Goal: Task Accomplishment & Management: Use online tool/utility

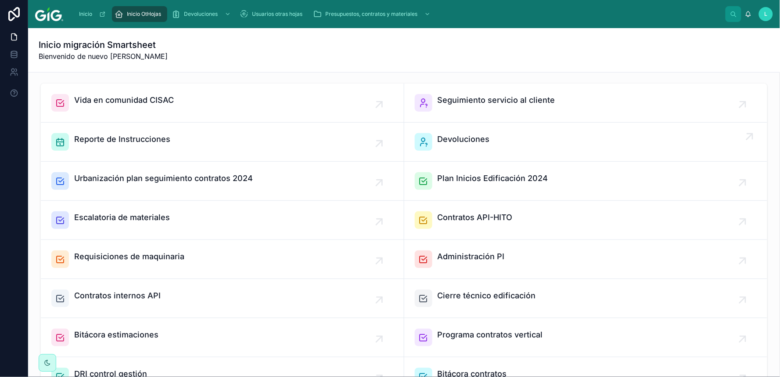
click at [457, 141] on span "Devoluciones" at bounding box center [464, 139] width 52 height 12
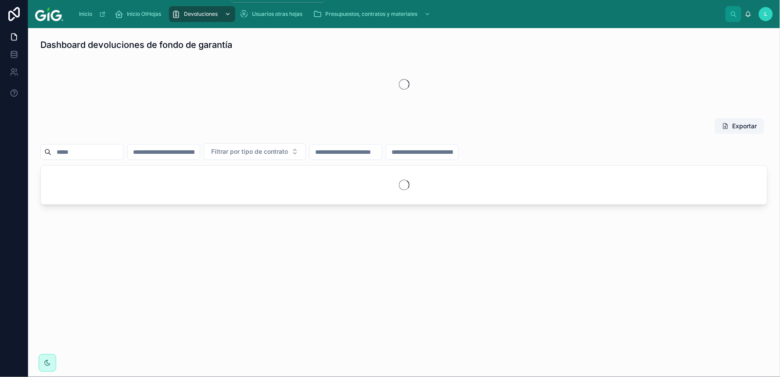
click at [225, 14] on icon "scrollable content" at bounding box center [228, 14] width 6 height 6
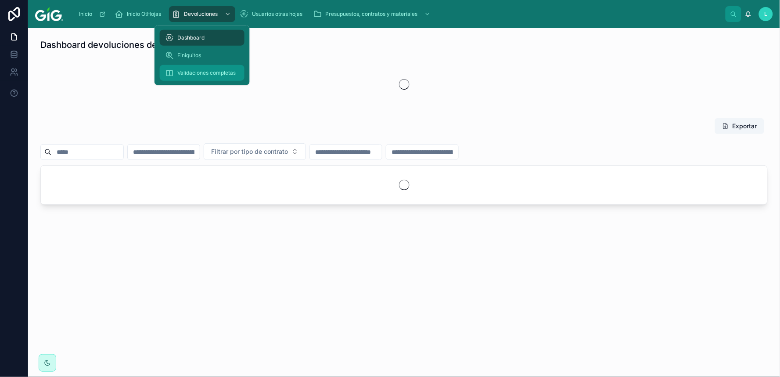
click at [202, 73] on span "Validaciones completas" at bounding box center [206, 72] width 58 height 7
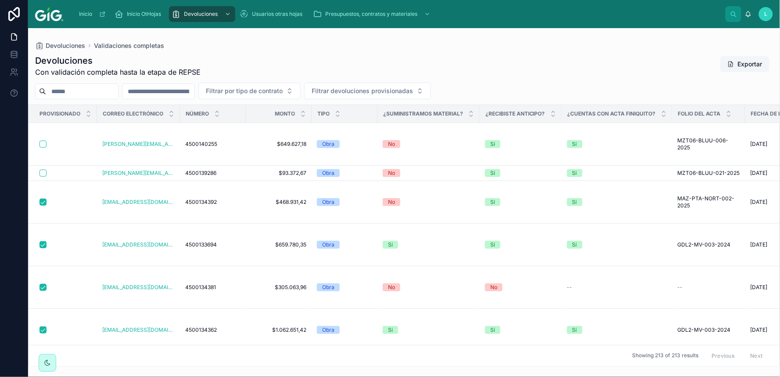
click at [747, 61] on button "Exportar" at bounding box center [745, 64] width 49 height 16
